Goal: Transaction & Acquisition: Purchase product/service

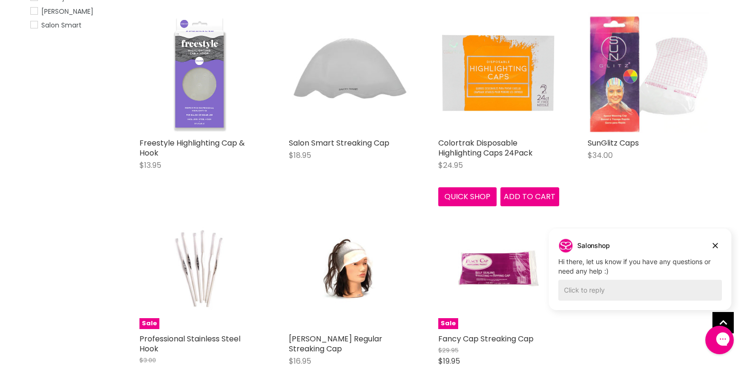
scroll to position [237, 0]
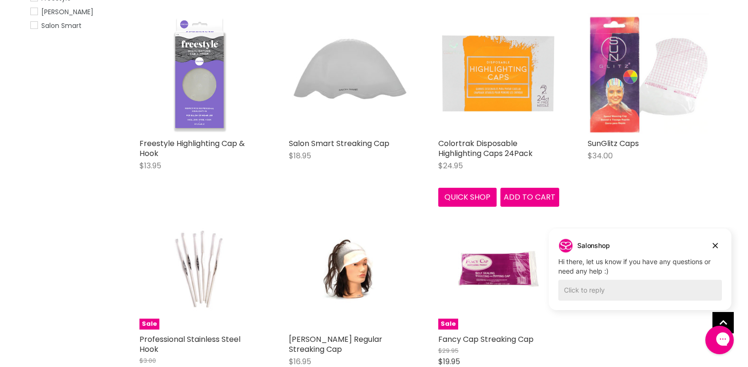
click at [494, 54] on img "Main content" at bounding box center [498, 73] width 121 height 121
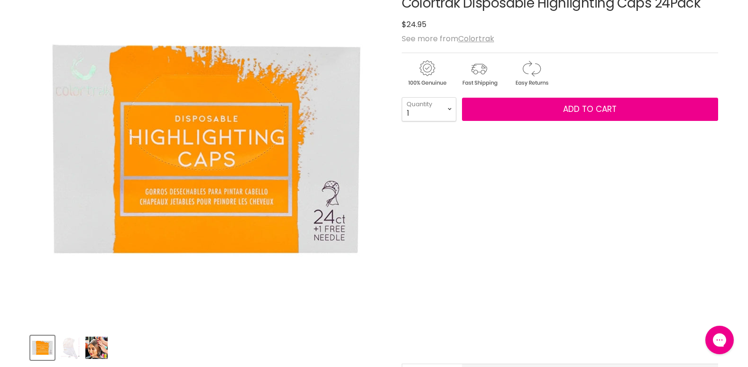
click at [73, 342] on img "Product thumbnails" at bounding box center [69, 348] width 22 height 22
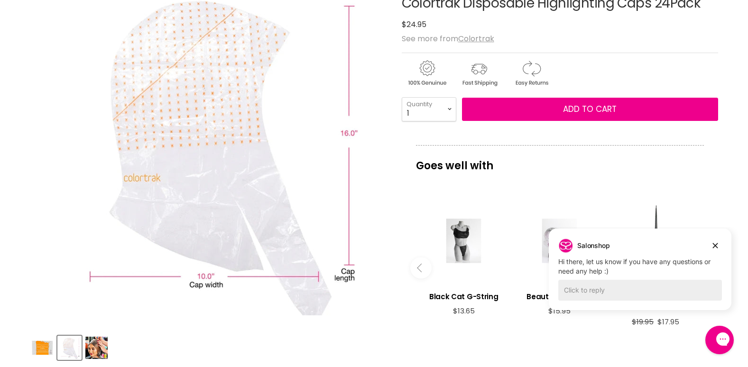
click at [91, 350] on img "Product thumbnails" at bounding box center [96, 348] width 22 height 22
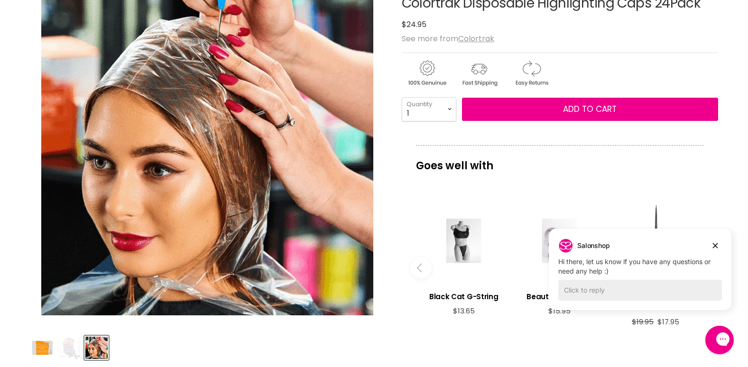
click at [47, 346] on img "Product thumbnails" at bounding box center [42, 348] width 22 height 22
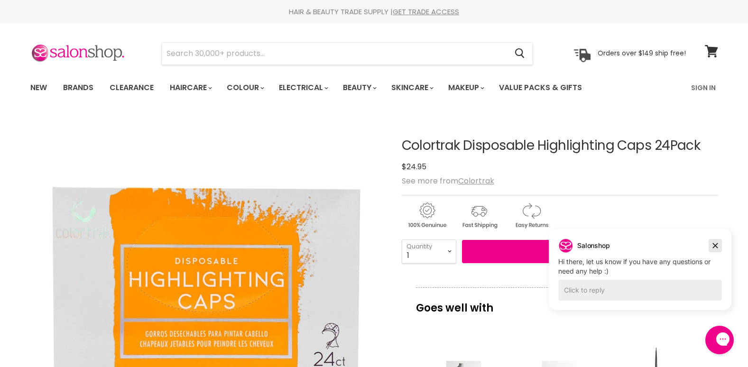
click at [719, 250] on icon "Dismiss campaign" at bounding box center [715, 245] width 9 height 11
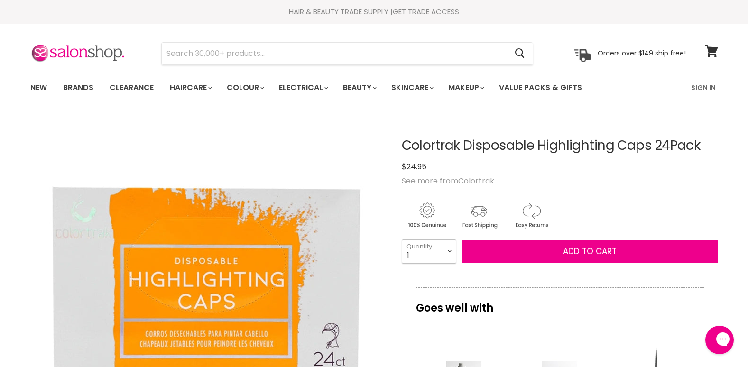
click at [443, 244] on select "1 2 3 4 5 6 7 8 9 10+" at bounding box center [429, 252] width 55 height 24
select select "2"
click at [402, 240] on select "1 2 3 4 5 6 7 8 9 10+" at bounding box center [429, 252] width 55 height 24
type input "2"
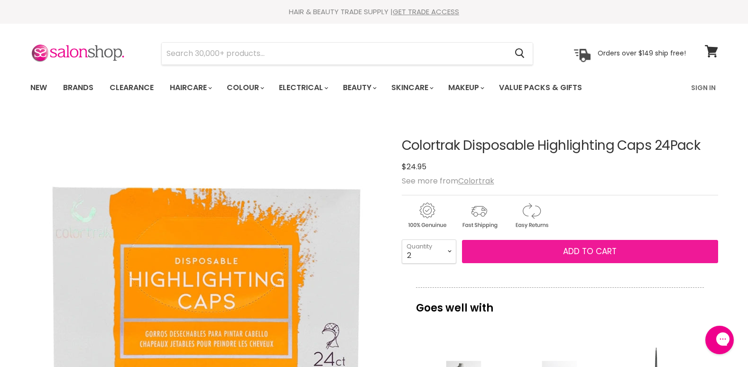
click at [581, 251] on span "Add to cart" at bounding box center [590, 251] width 54 height 11
click at [586, 253] on span "Add to cart" at bounding box center [590, 251] width 54 height 11
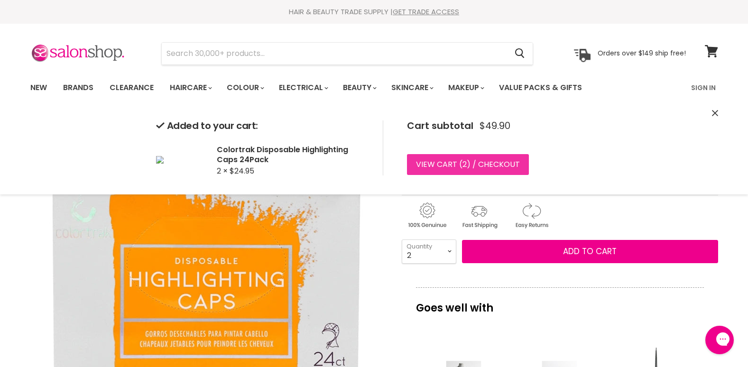
click at [494, 167] on link "View cart ( 2 ) / Checkout" at bounding box center [468, 164] width 122 height 21
